Goal: Task Accomplishment & Management: Use online tool/utility

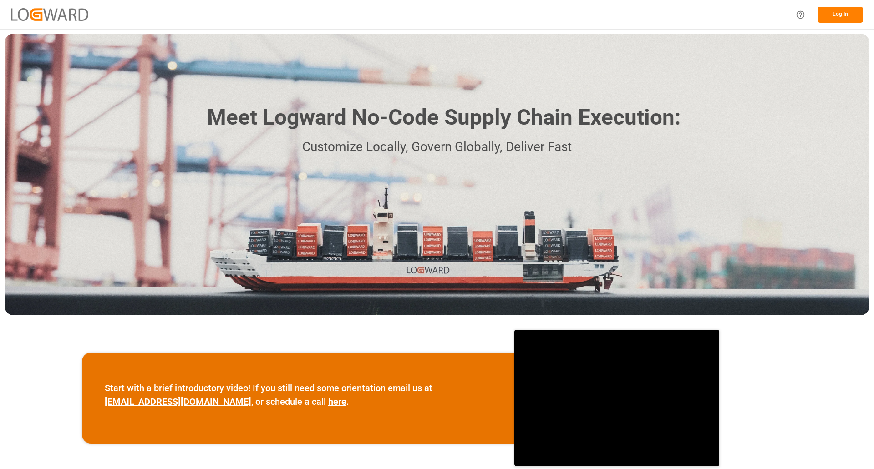
click at [829, 14] on button "Log In" at bounding box center [841, 15] width 46 height 16
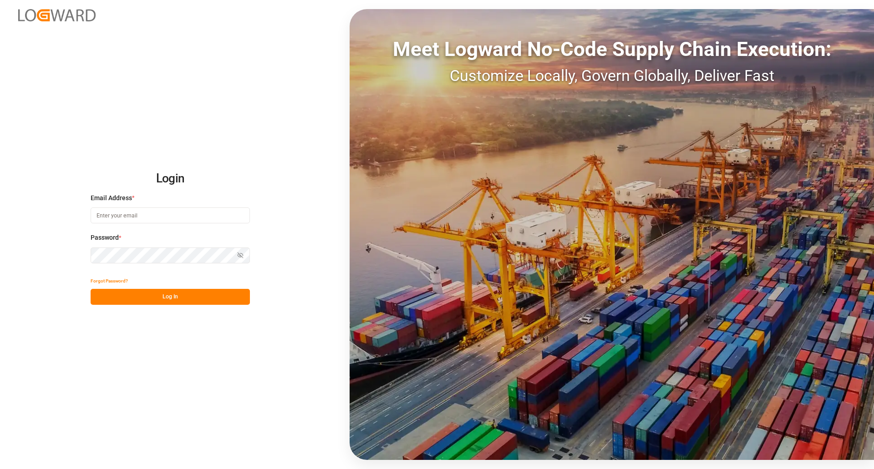
type input "[EMAIL_ADDRESS][DOMAIN_NAME]"
click at [168, 298] on button "Log In" at bounding box center [170, 297] width 159 height 16
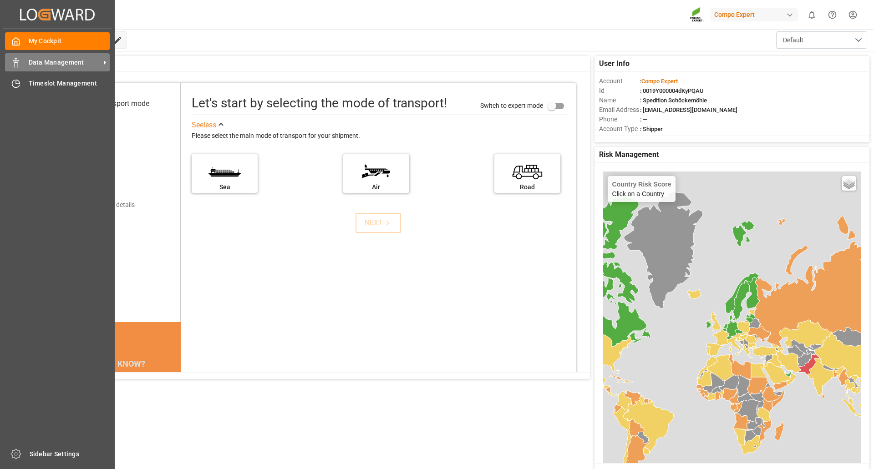
click at [39, 61] on span "Data Management" at bounding box center [65, 63] width 72 height 10
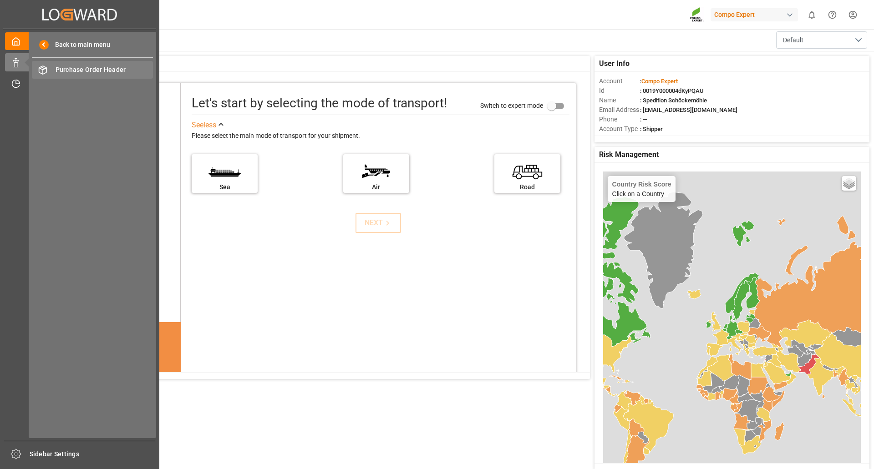
click at [83, 68] on span "Purchase Order Header" at bounding box center [105, 70] width 98 height 10
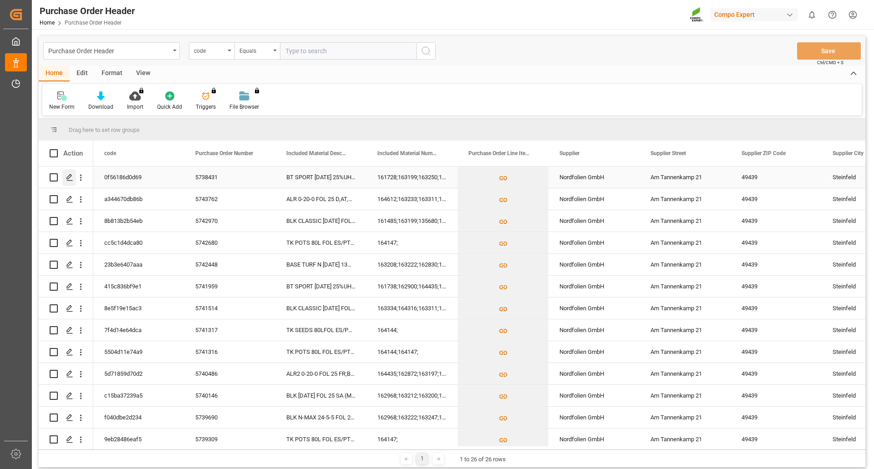
click at [68, 176] on icon "Press SPACE to select this row." at bounding box center [69, 177] width 7 height 7
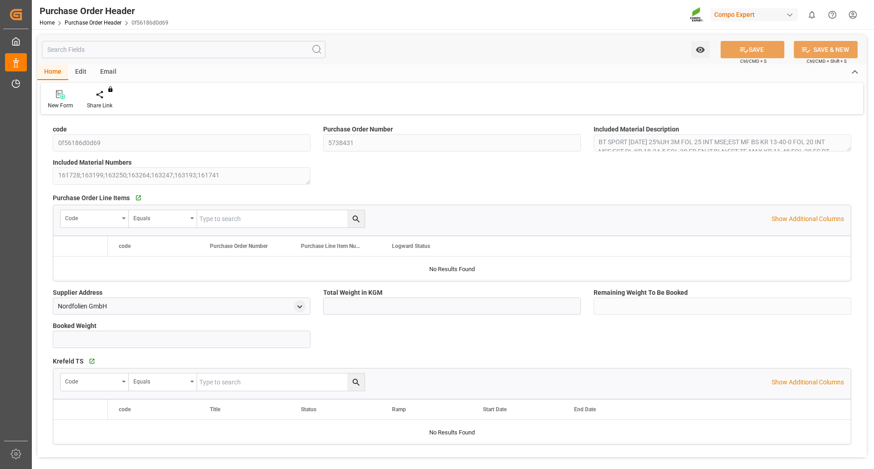
type input "6667.27"
type input "0"
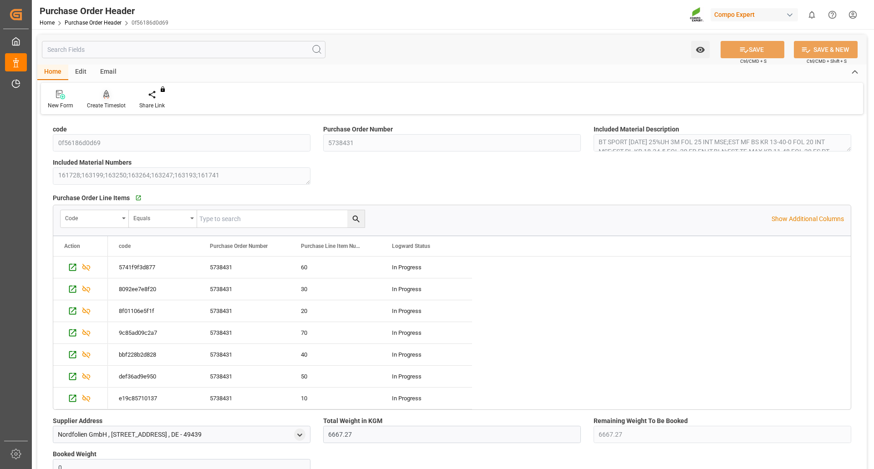
click at [105, 99] on icon at bounding box center [106, 94] width 6 height 9
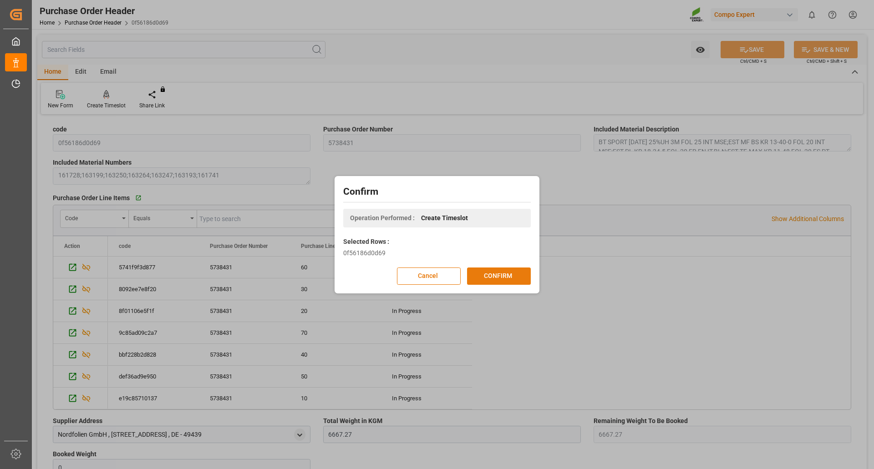
click at [497, 274] on button "CONFIRM" at bounding box center [499, 276] width 64 height 17
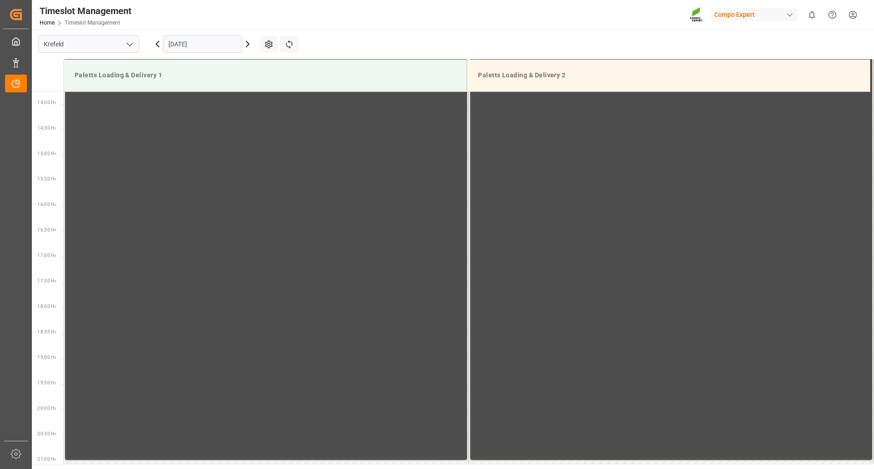
scroll to position [708, 0]
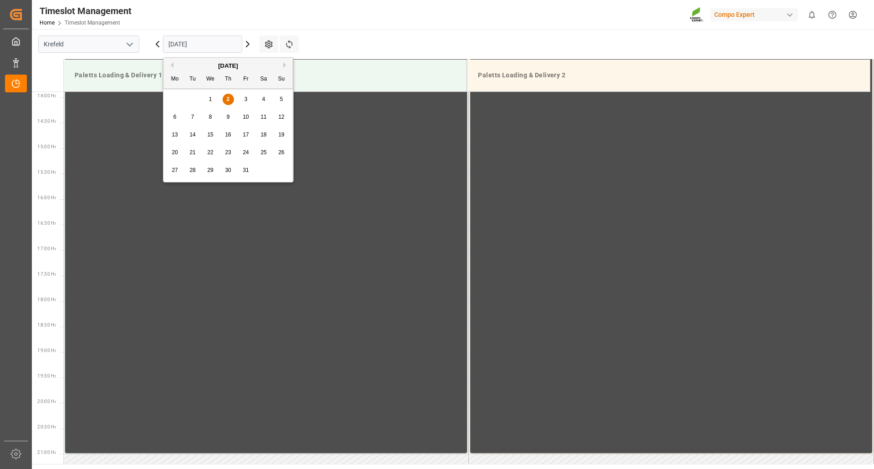
click at [234, 46] on input "[DATE]" at bounding box center [202, 44] width 79 height 17
click at [193, 119] on span "7" at bounding box center [192, 117] width 3 height 6
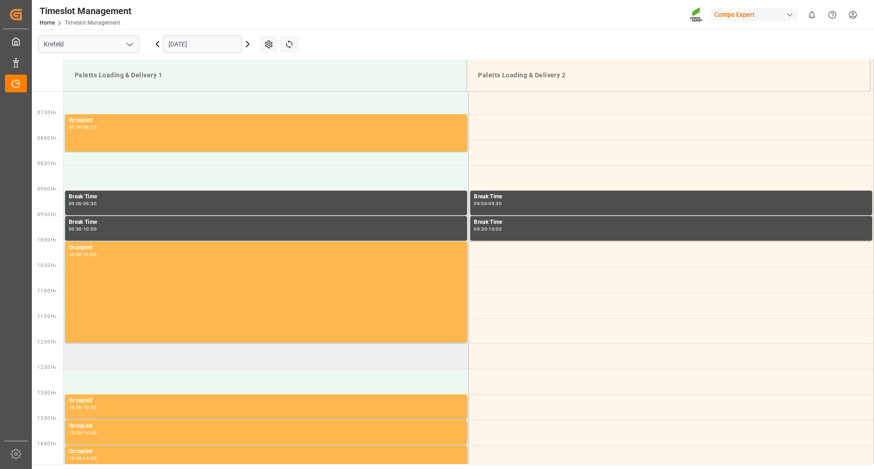
scroll to position [344, 0]
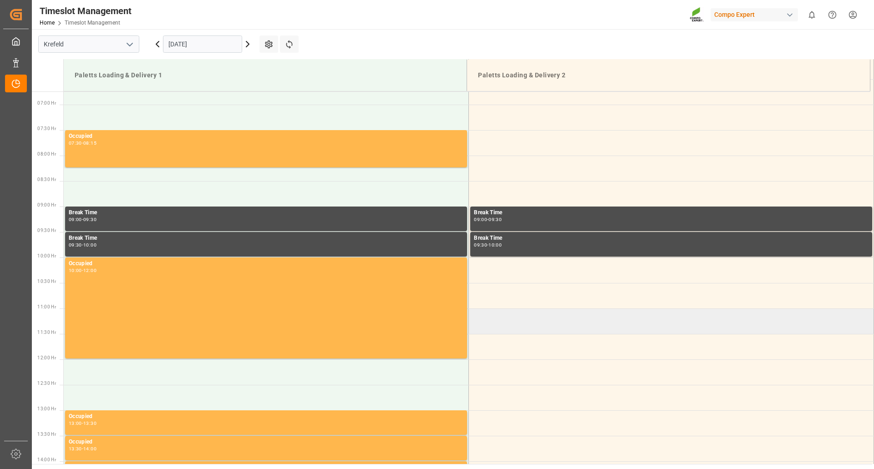
click at [494, 318] on td at bounding box center [671, 321] width 405 height 25
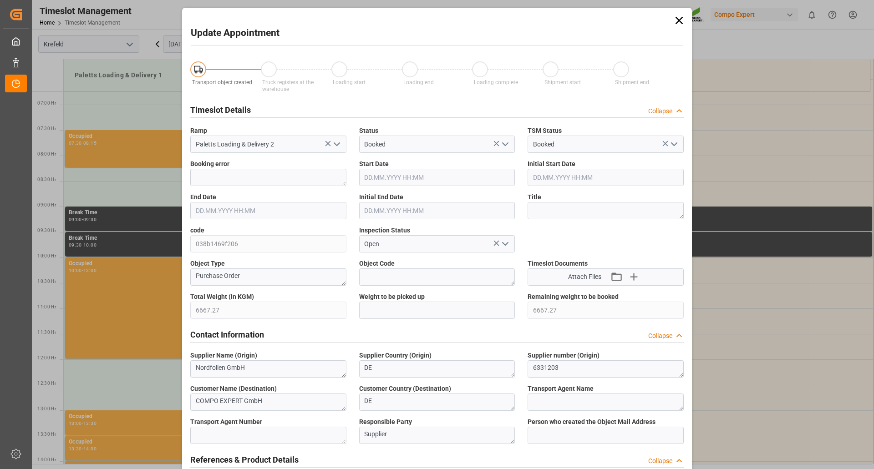
type input "6667.27"
type input "07.10.2025 11:00"
type input "07.10.2025 11:30"
type input "02.10.2025 12:35"
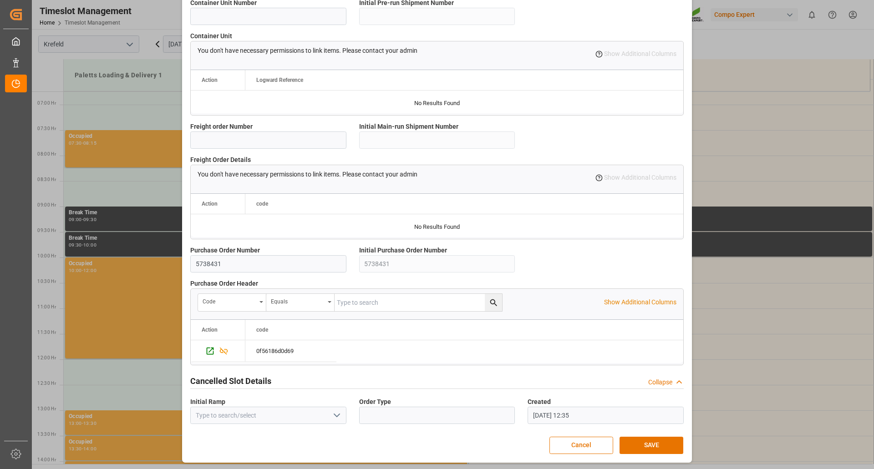
scroll to position [729, 0]
click at [644, 444] on button "SAVE" at bounding box center [652, 445] width 64 height 17
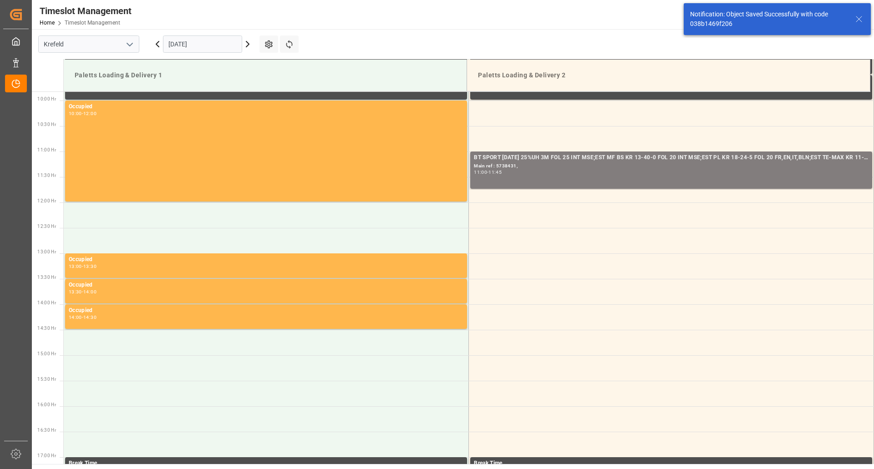
scroll to position [504, 0]
